Goal: Transaction & Acquisition: Purchase product/service

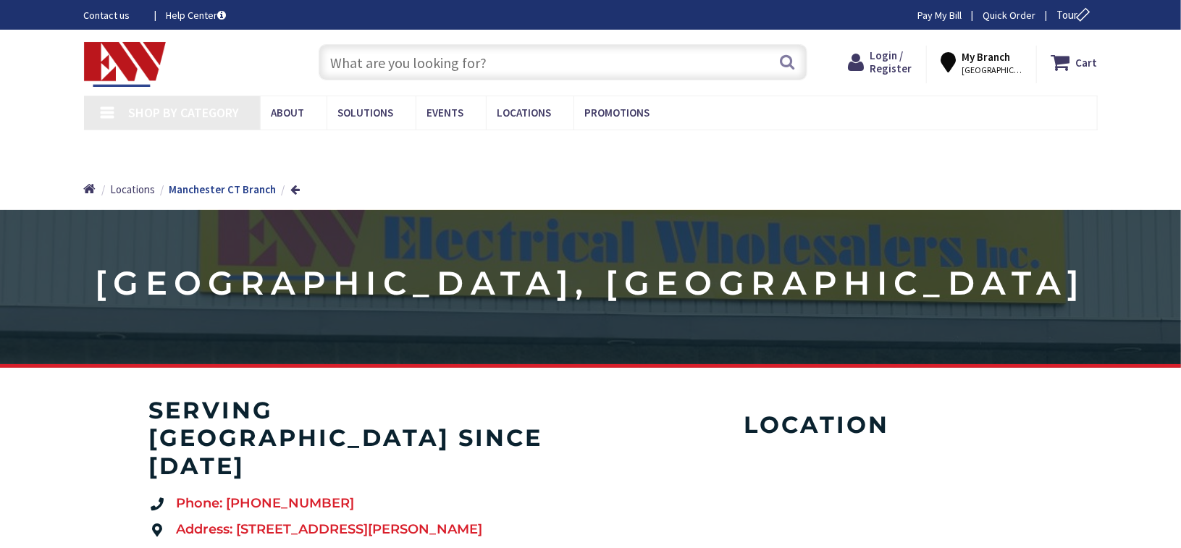
type input "[GEOGRAPHIC_DATA], [GEOGRAPHIC_DATA]"
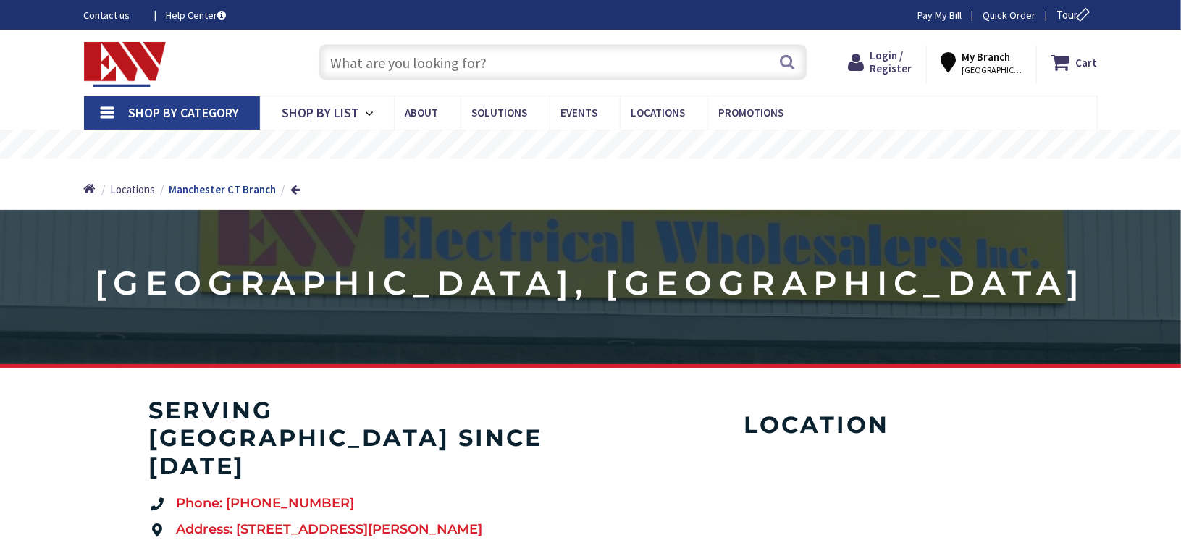
click at [488, 54] on input "text" at bounding box center [563, 62] width 489 height 36
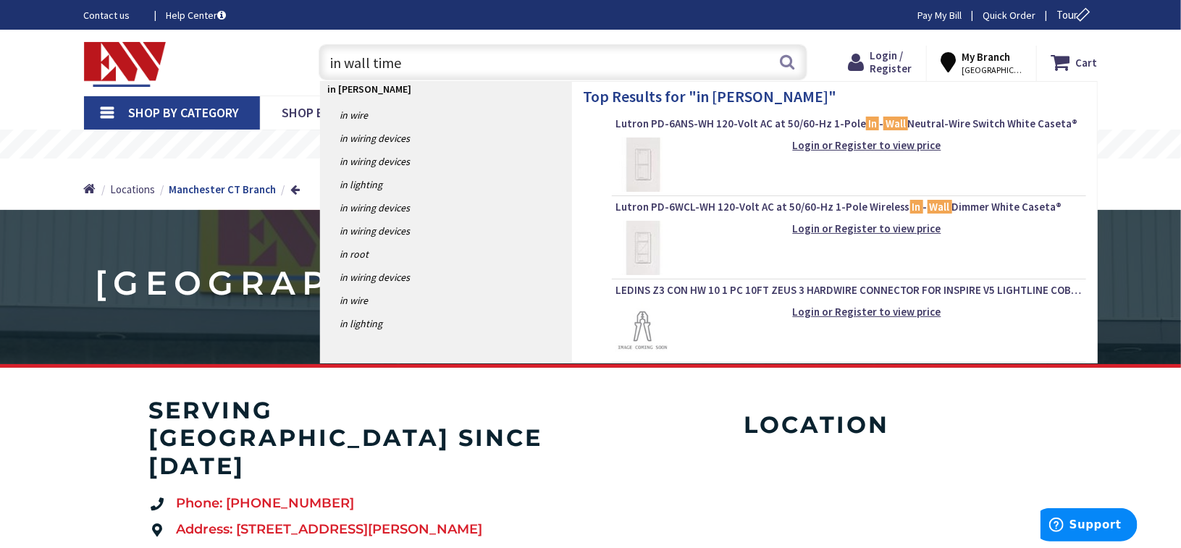
type input "in wall timer"
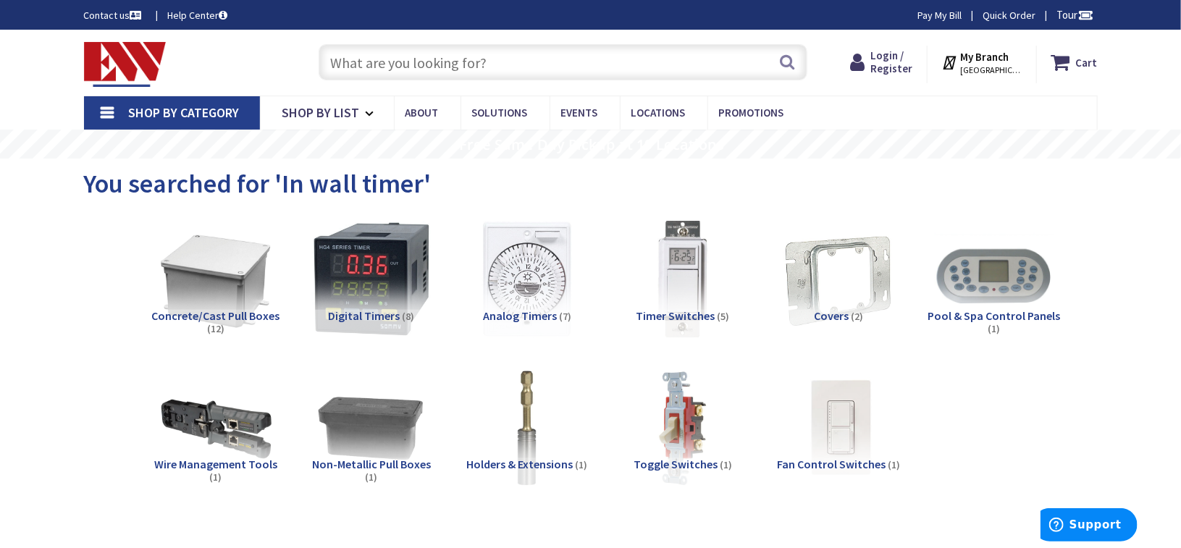
click at [686, 311] on span "Timer Switches" at bounding box center [675, 315] width 79 height 14
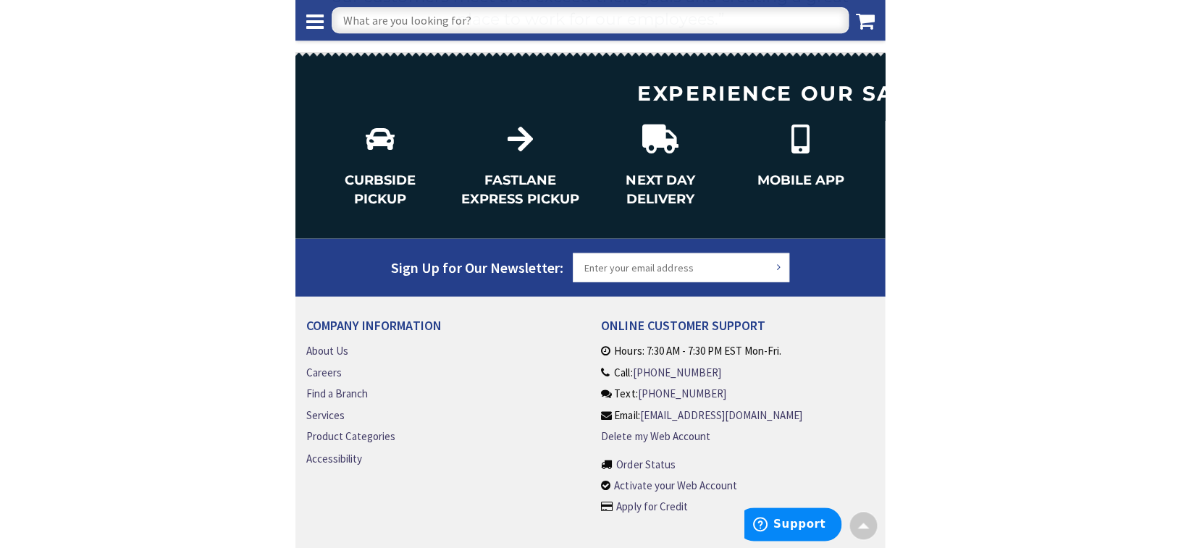
scroll to position [1859, 0]
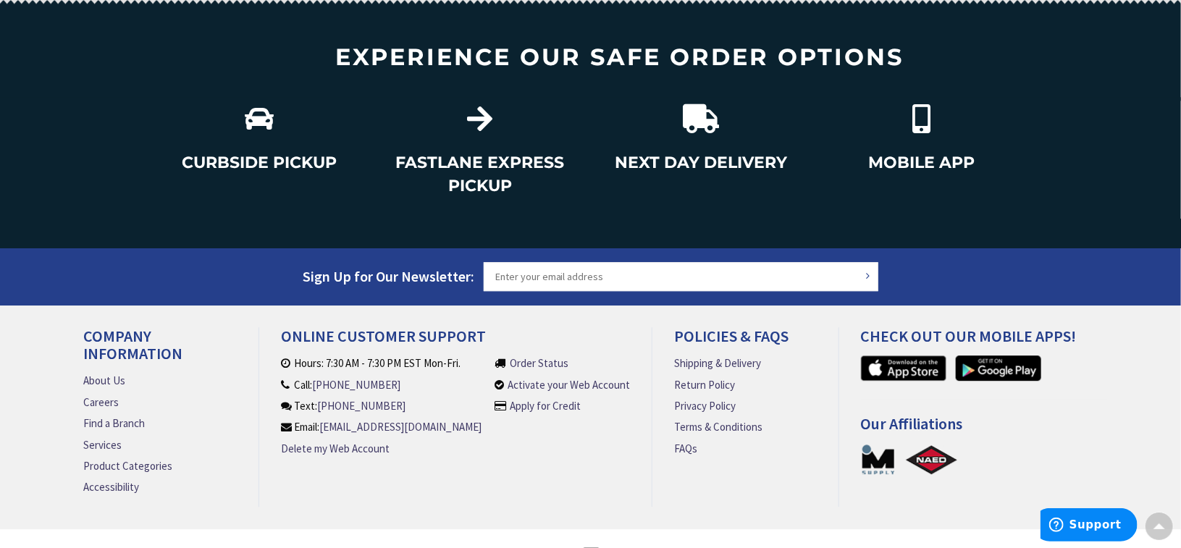
click at [319, 231] on section "CURBSIDE PICKUP FASTLANE EXPRESS PICKUP NEXT DAY DELIVERY MOBILE APP" at bounding box center [590, 172] width 1181 height 151
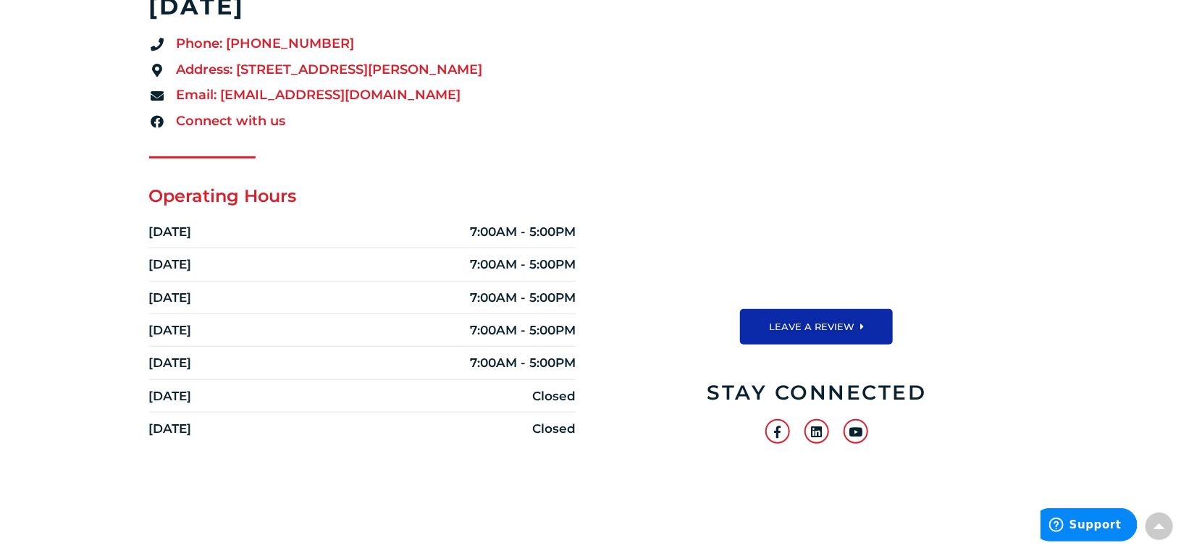
scroll to position [0, 0]
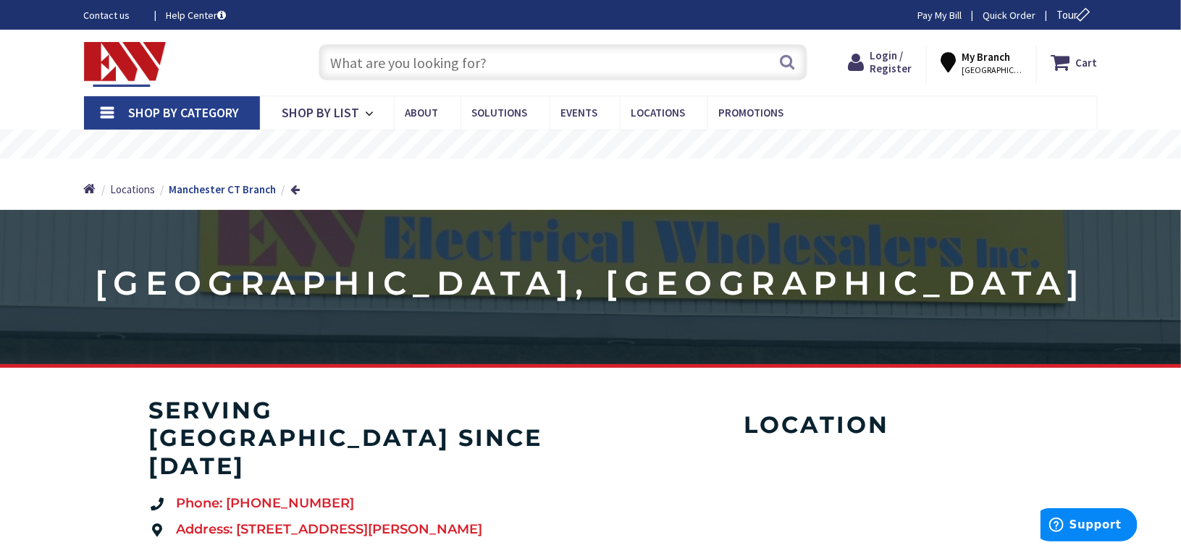
click at [454, 52] on input "text" at bounding box center [563, 62] width 489 height 36
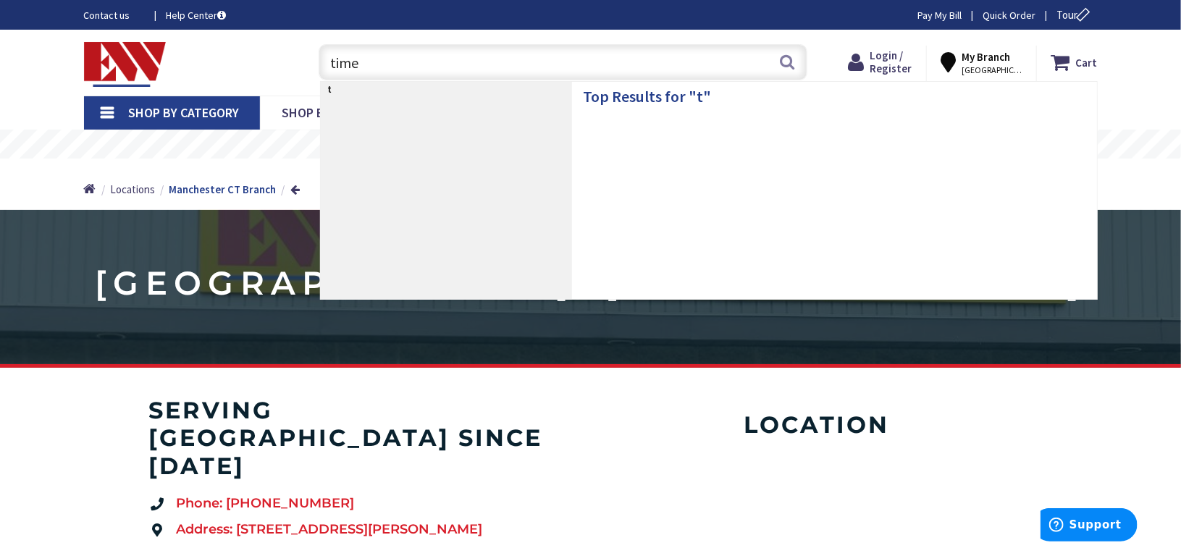
type input "timer"
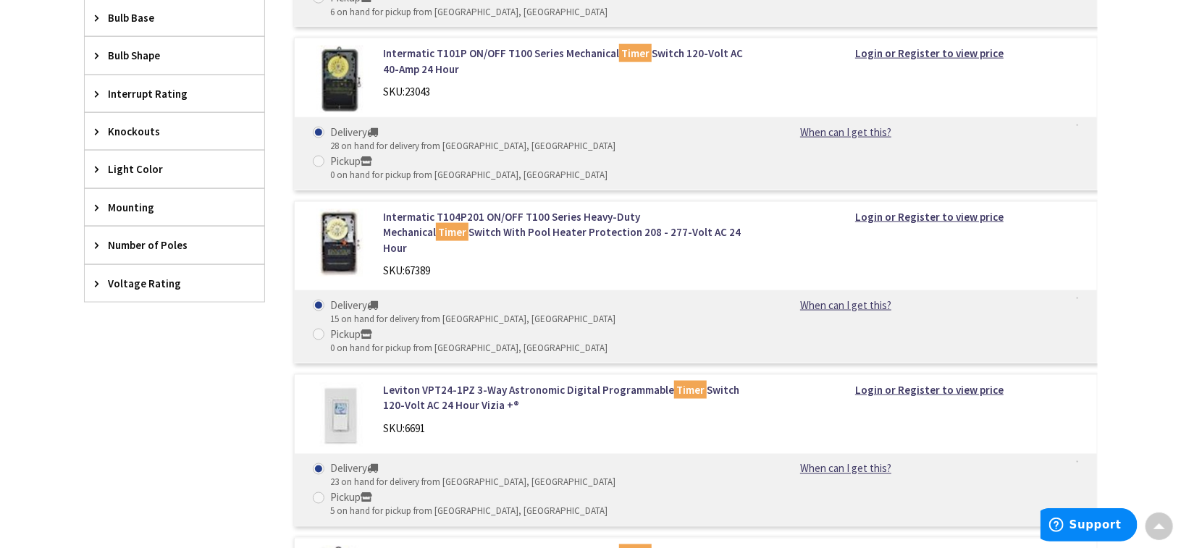
scroll to position [943, 0]
click at [505, 382] on link "Leviton VPT24-1PZ 3-Way Astronomic Digital Programmable Timer Switch 120-Volt A…" at bounding box center [567, 397] width 369 height 31
